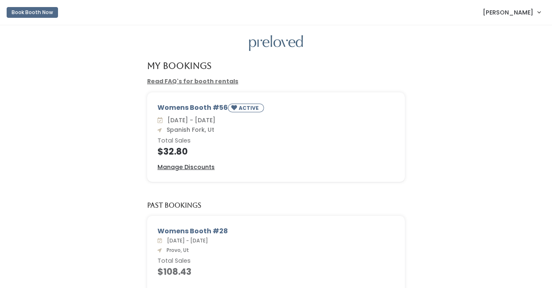
click at [385, 2] on nav "Book Booth Now [PERSON_NAME] My bookings Account settings Logout" at bounding box center [276, 12] width 552 height 25
